Goal: Navigation & Orientation: Go to known website

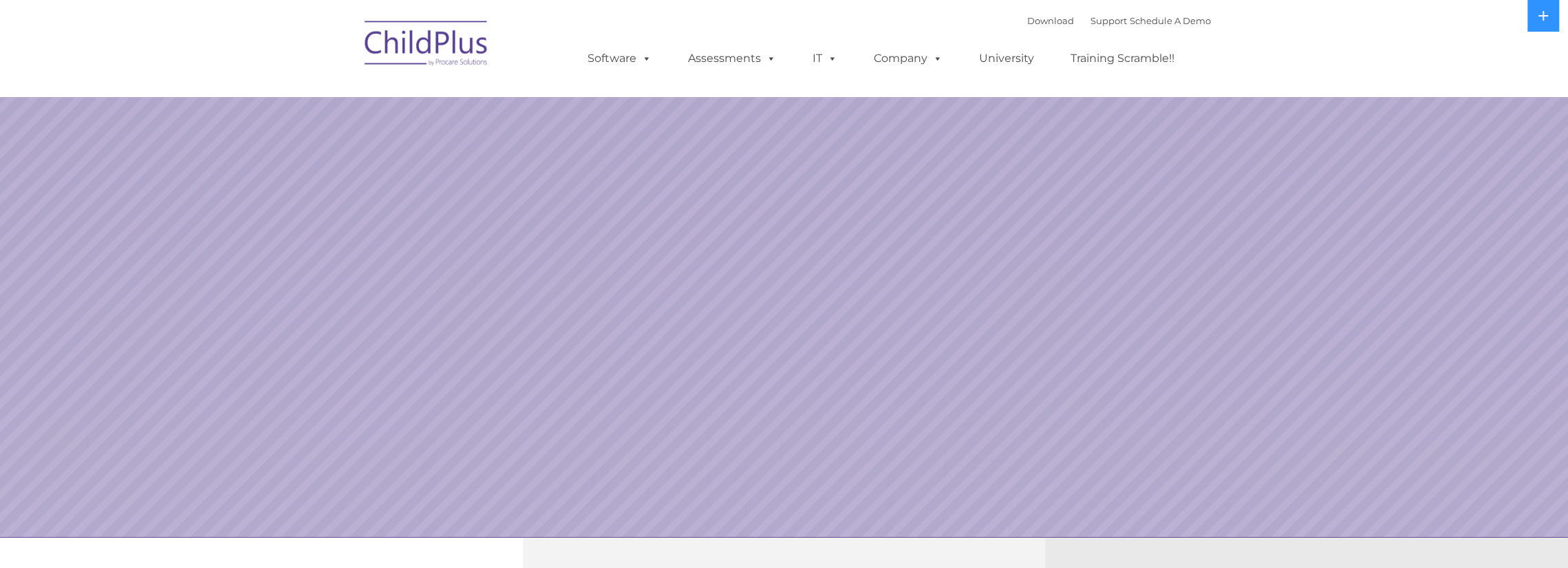
select select "MEDIUM"
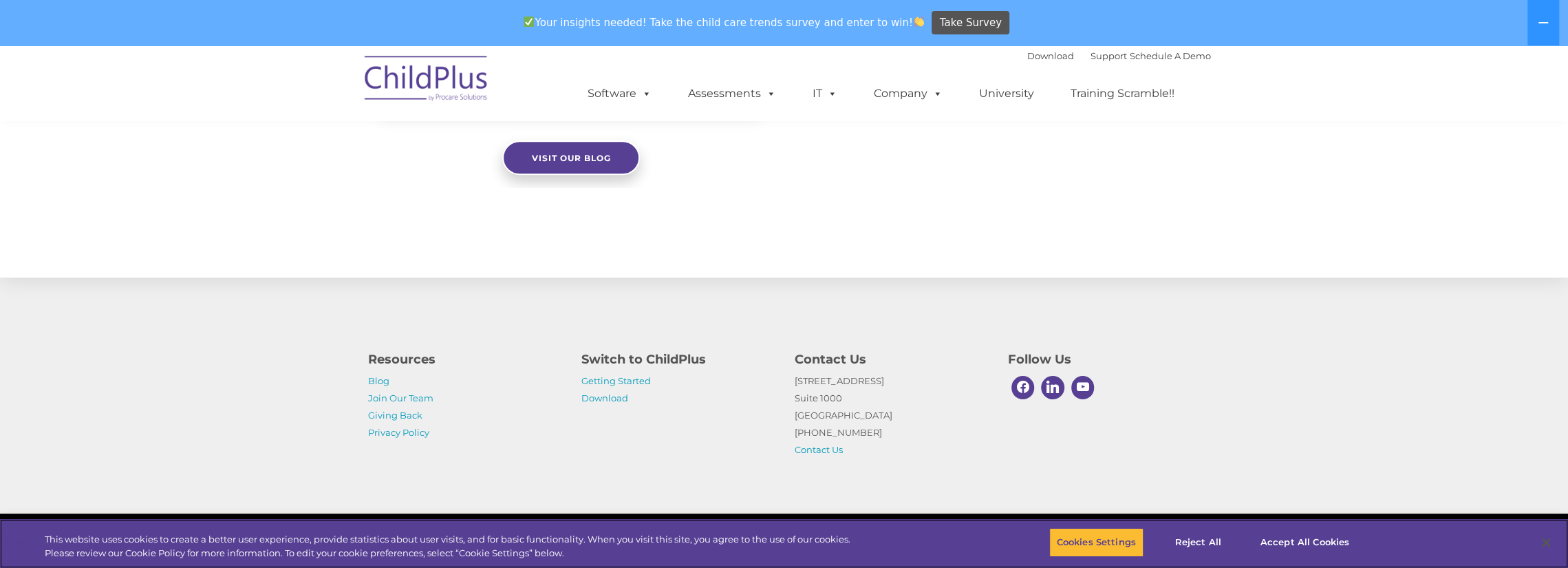
scroll to position [1470, 0]
click at [1109, 545] on button "Cookies Settings" at bounding box center [1096, 542] width 94 height 29
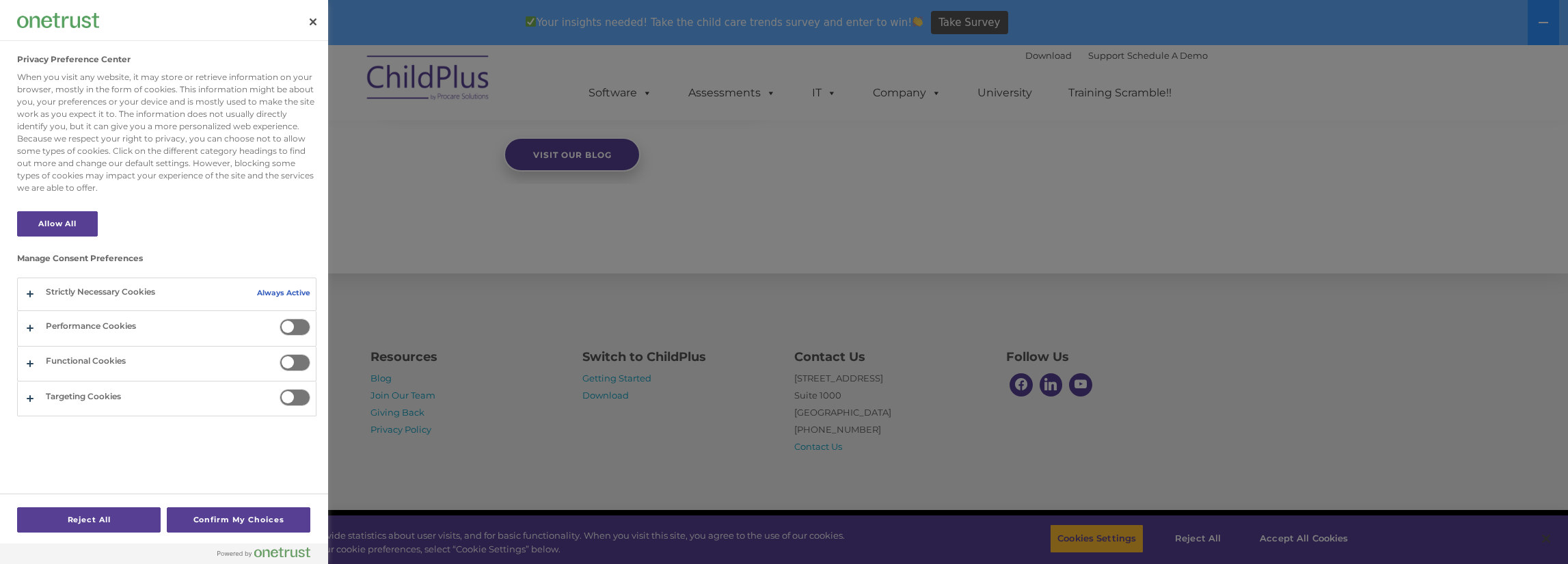
click at [423, 463] on div at bounding box center [784, 282] width 1568 height 564
click at [316, 21] on button "Close" at bounding box center [312, 21] width 31 height 31
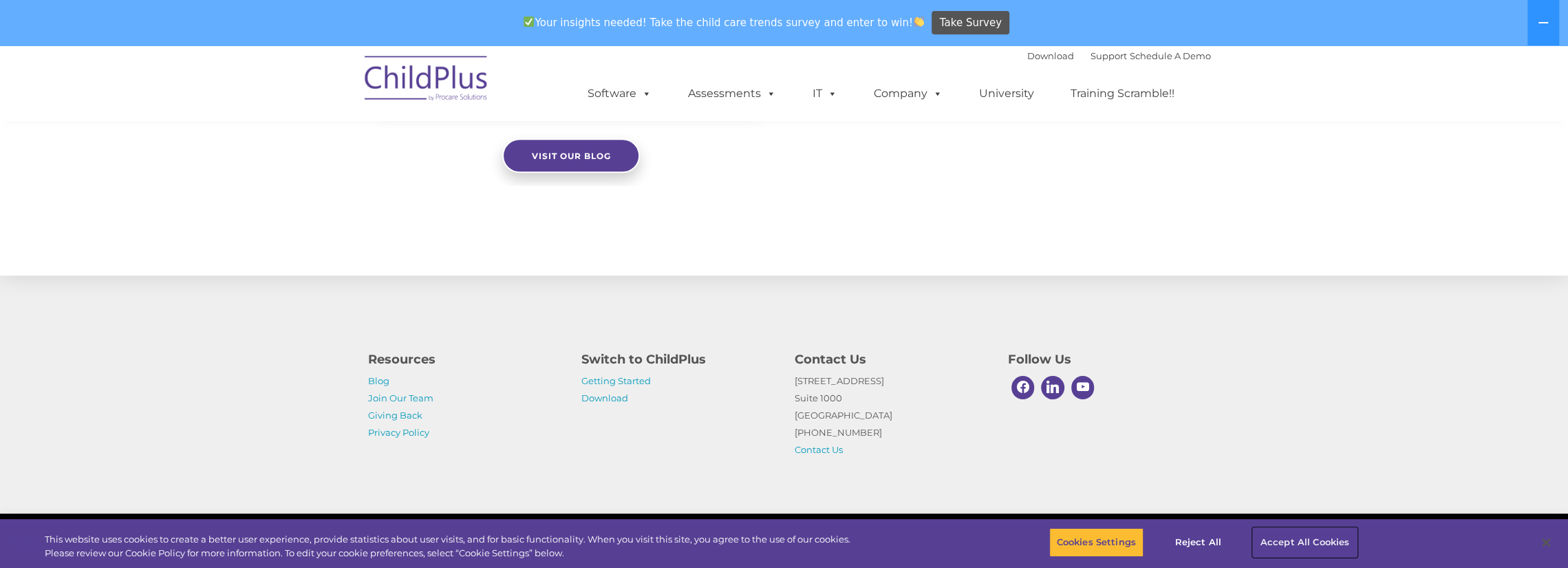
click at [1289, 550] on button "Accept All Cookies" at bounding box center [1305, 542] width 104 height 29
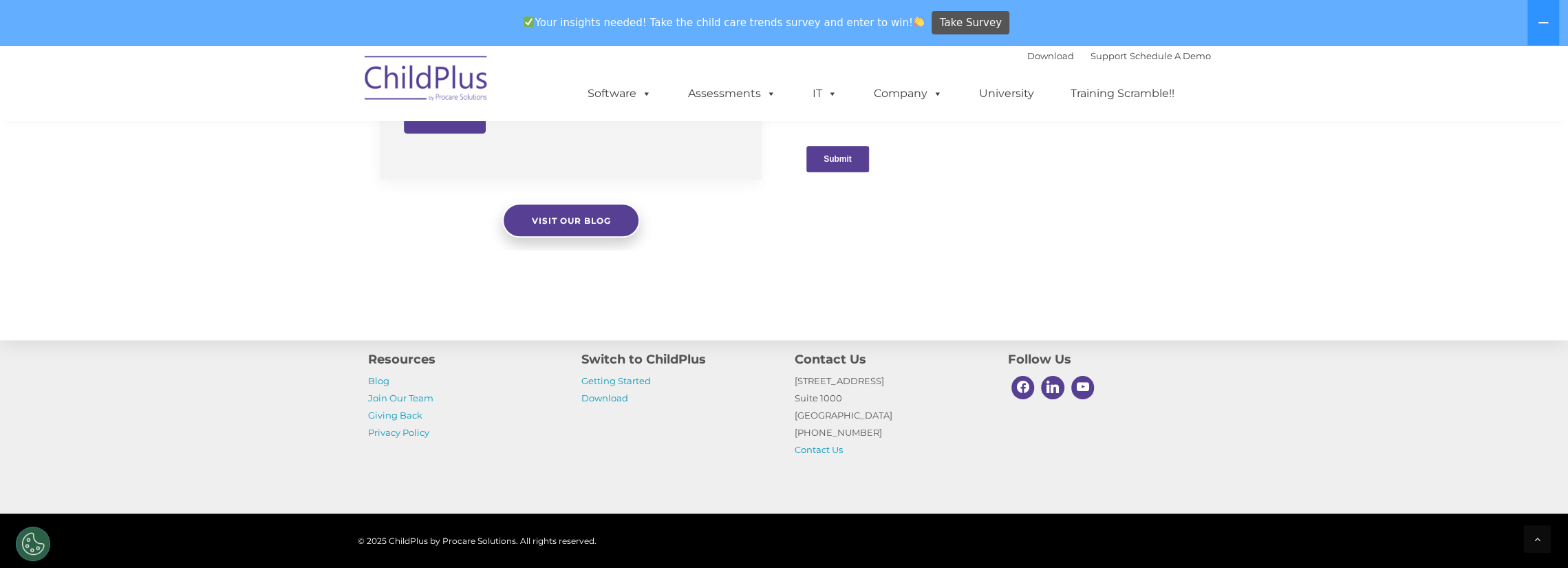
scroll to position [1404, 0]
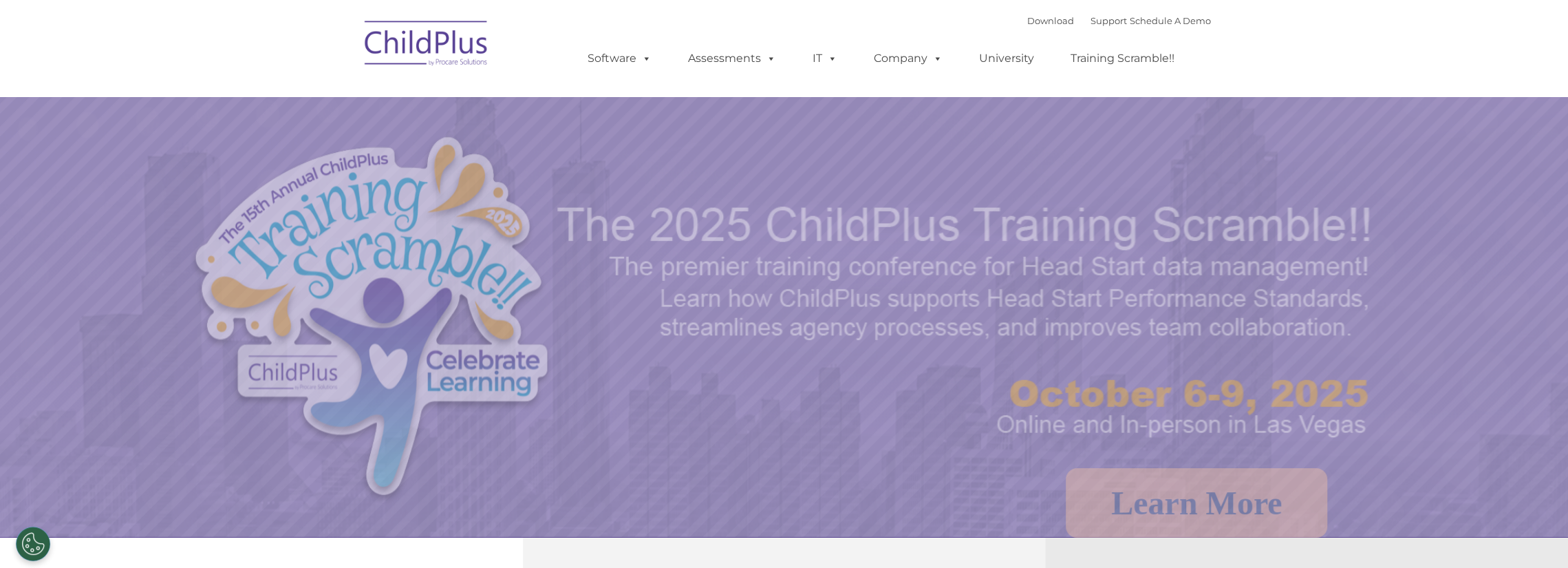
select select "MEDIUM"
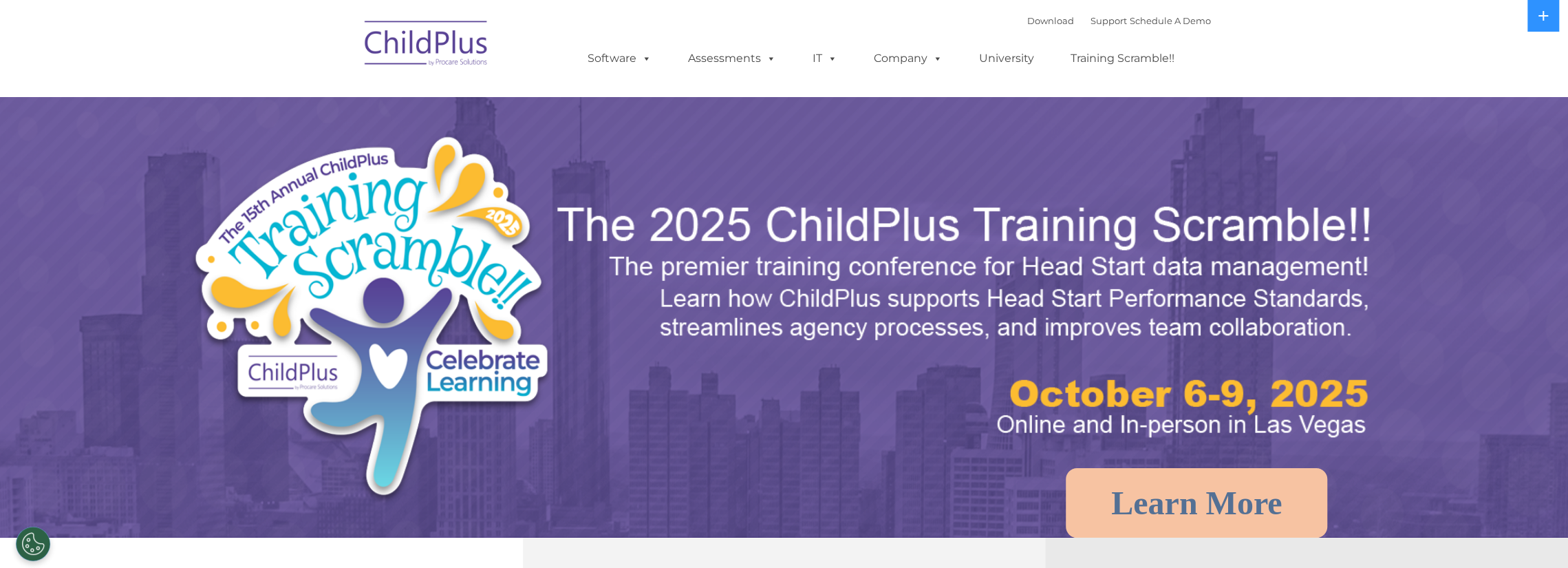
click at [454, 47] on img at bounding box center [426, 46] width 138 height 69
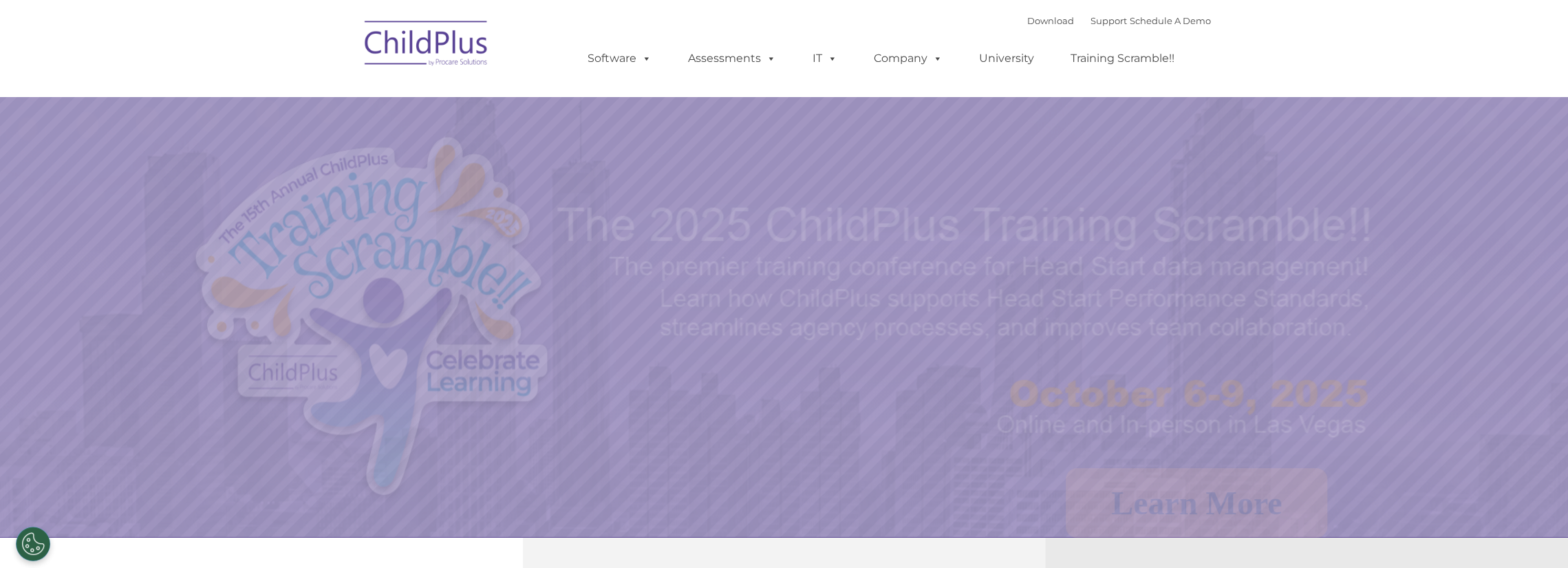
select select "MEDIUM"
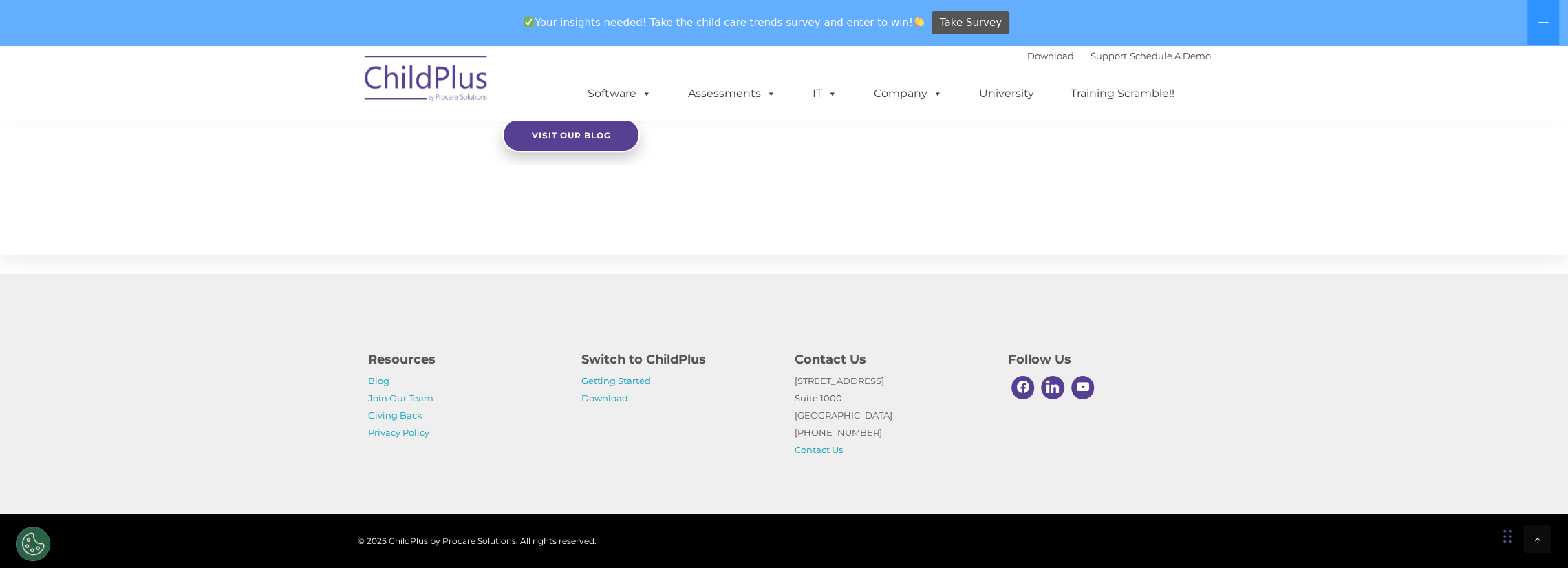
scroll to position [1445, 0]
